Goal: Task Accomplishment & Management: Use online tool/utility

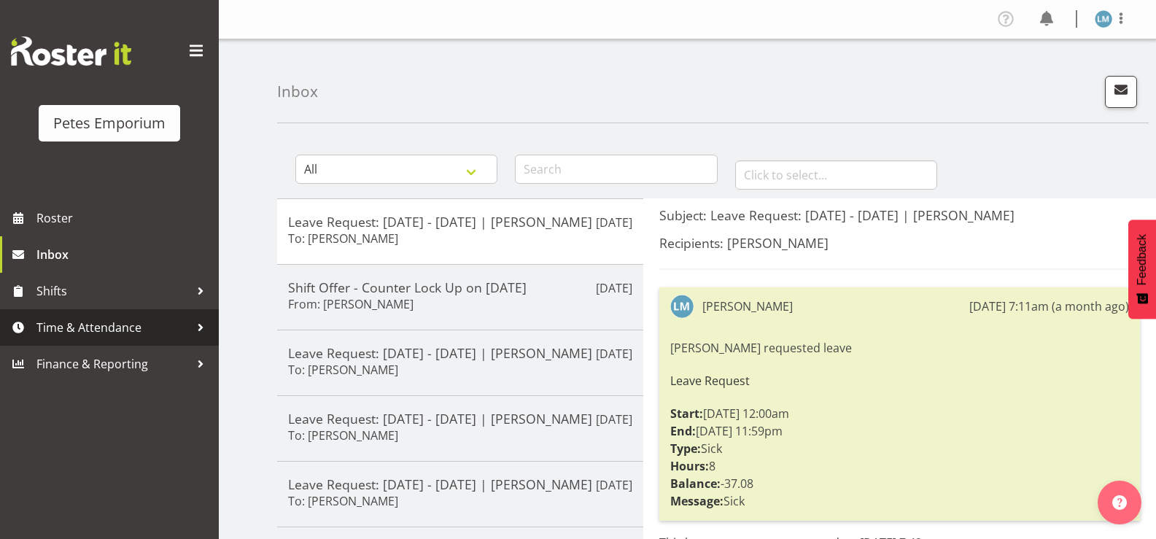
click at [131, 325] on span "Time & Attendance" at bounding box center [112, 328] width 153 height 22
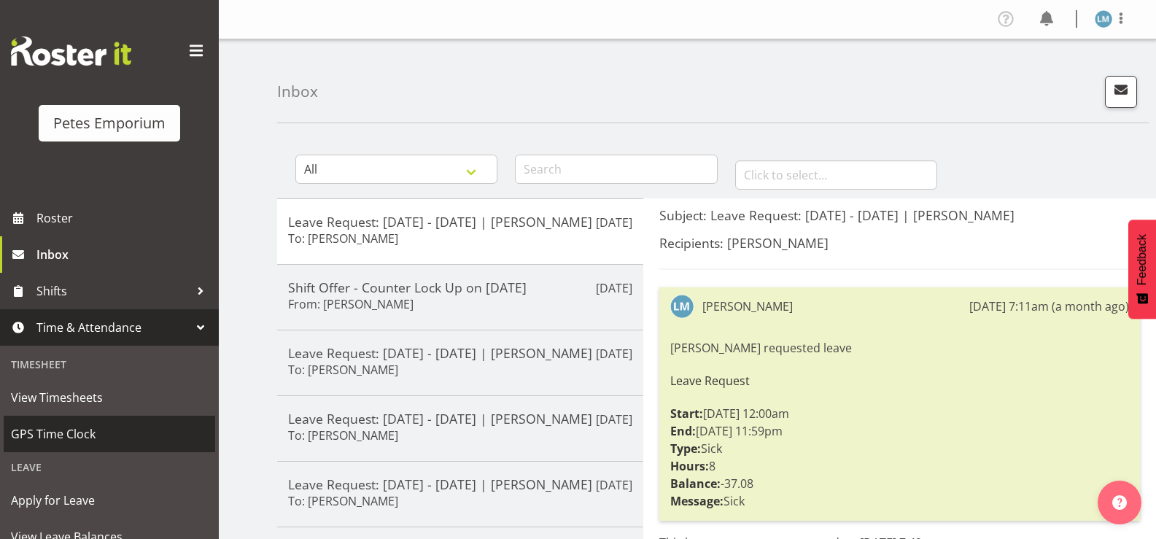
click at [125, 434] on span "GPS Time Clock" at bounding box center [109, 434] width 197 height 22
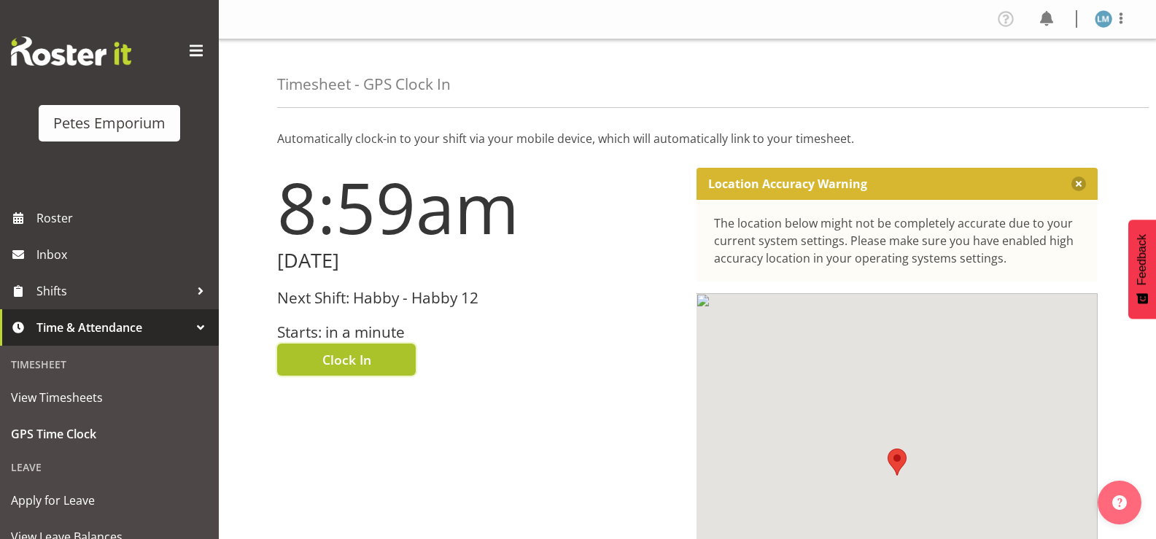
click at [372, 371] on button "Clock In" at bounding box center [346, 360] width 139 height 32
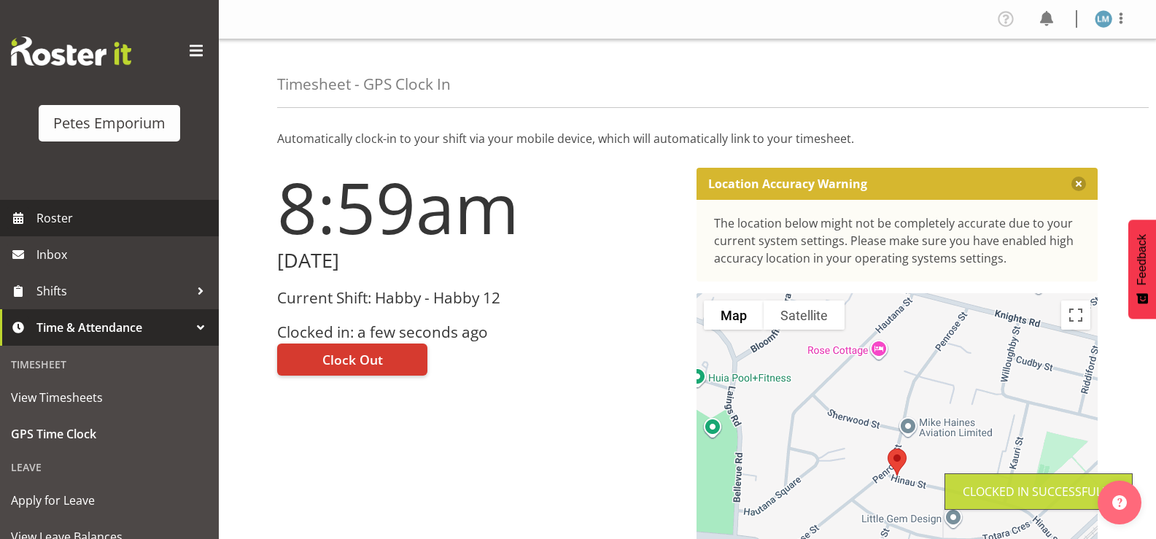
click at [75, 220] on span "Roster" at bounding box center [123, 218] width 175 height 22
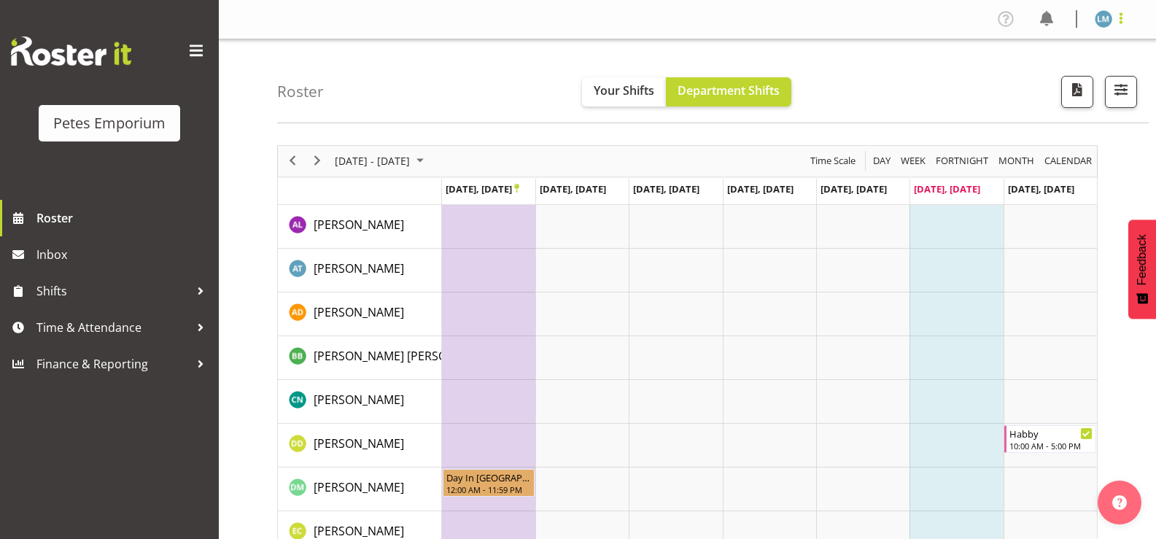
click at [1122, 21] on span at bounding box center [1121, 18] width 18 height 18
click at [1067, 84] on link "Log Out" at bounding box center [1060, 76] width 140 height 26
